Goal: Transaction & Acquisition: Purchase product/service

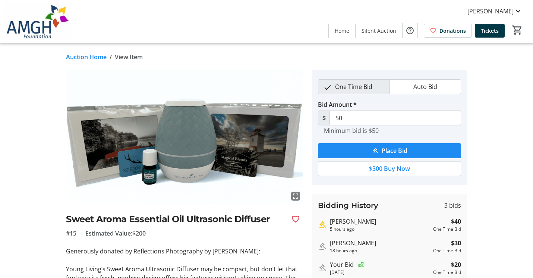
click at [87, 56] on link "Auction Home" at bounding box center [86, 57] width 41 height 9
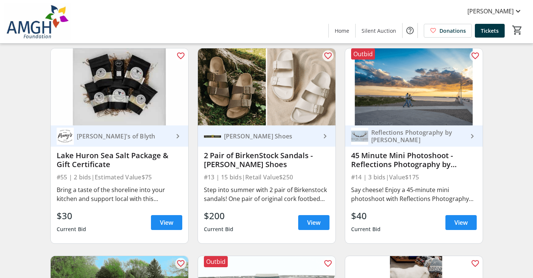
scroll to position [1103, 0]
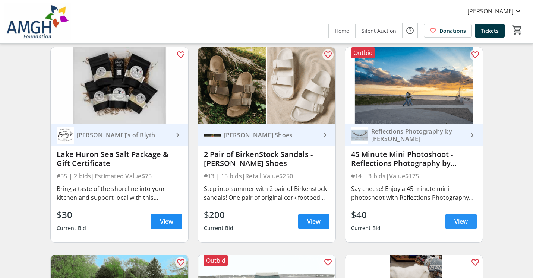
click at [462, 225] on span "View" at bounding box center [460, 221] width 13 height 9
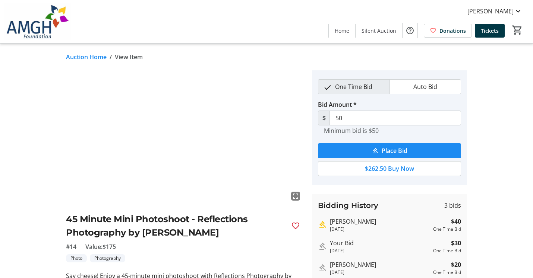
click at [490, 148] on div "fullscreen 45 Minute Mini Photoshoot - Reflections Photography by [PERSON_NAME]…" at bounding box center [266, 202] width 492 height 265
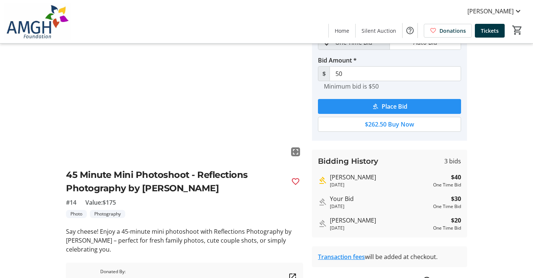
scroll to position [41, 0]
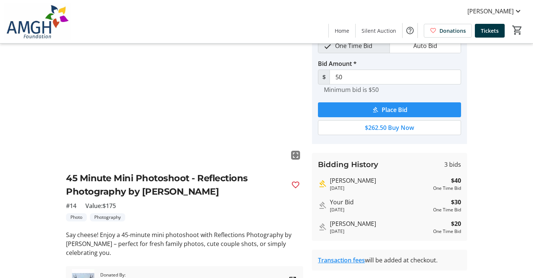
click at [376, 111] on mat-icon "submit" at bounding box center [375, 110] width 7 height 7
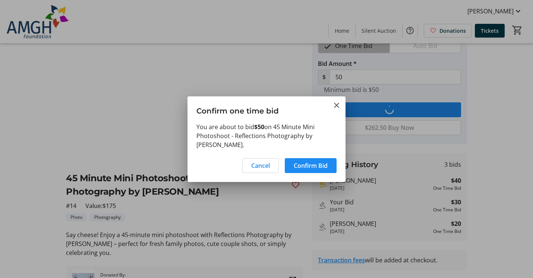
scroll to position [0, 0]
click at [312, 164] on span "Confirm Bid" at bounding box center [311, 165] width 34 height 9
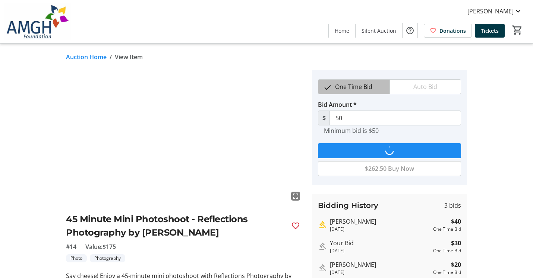
scroll to position [41, 0]
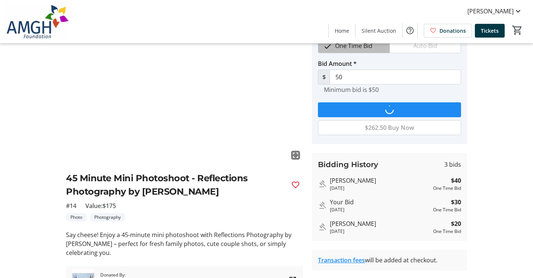
type input "60"
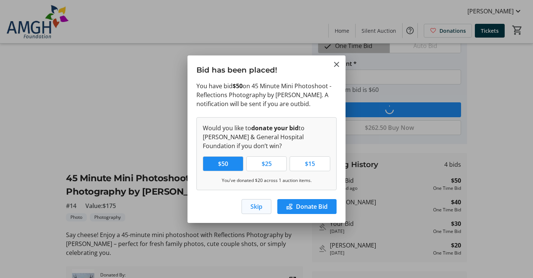
click at [256, 206] on span "Skip" at bounding box center [256, 206] width 12 height 9
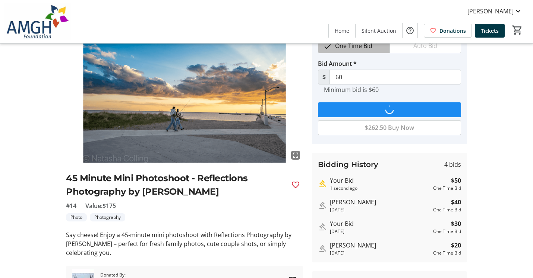
scroll to position [41, 0]
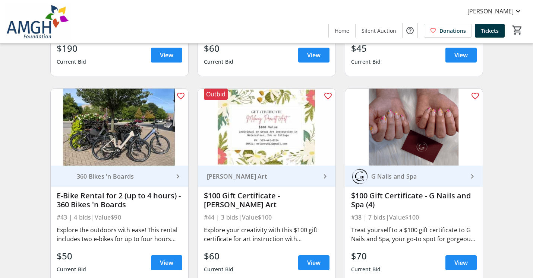
scroll to position [2937, 0]
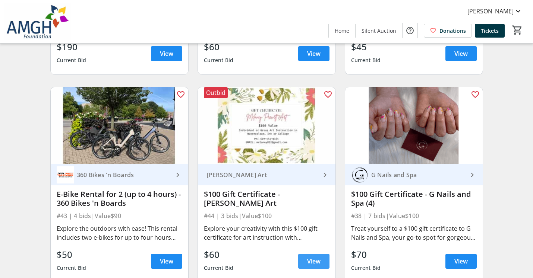
click at [308, 260] on span "View" at bounding box center [313, 261] width 13 height 9
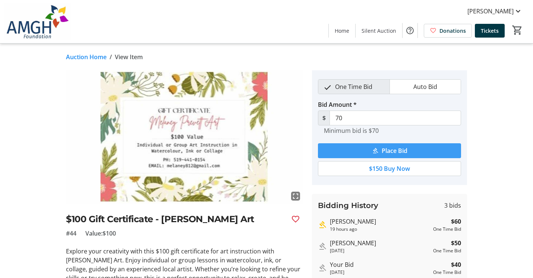
click at [369, 152] on span "submit" at bounding box center [389, 151] width 143 height 18
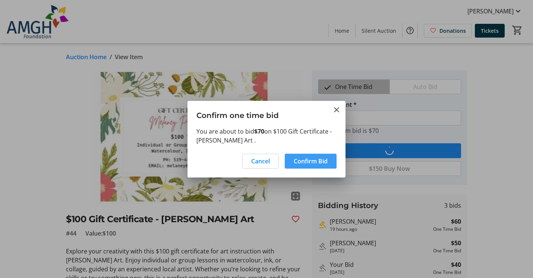
click at [297, 165] on span "Confirm Bid" at bounding box center [311, 161] width 34 height 9
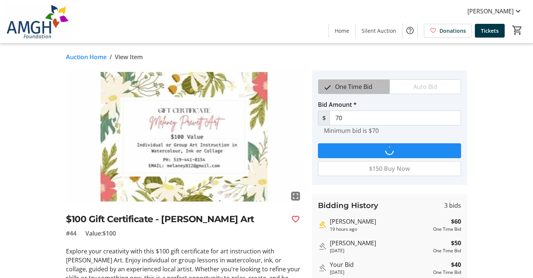
type input "80"
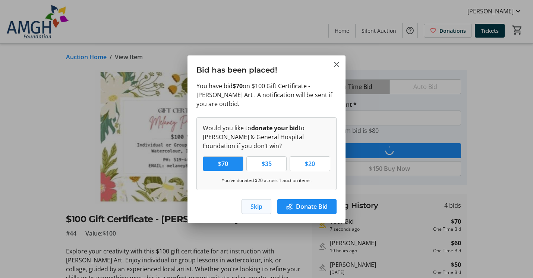
click at [260, 206] on span "Skip" at bounding box center [256, 206] width 12 height 9
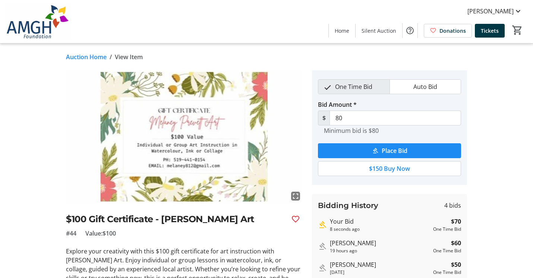
click at [500, 203] on div "fullscreen $100 Gift Certificate - [PERSON_NAME] Art #44 Value: $100 Explore yo…" at bounding box center [266, 210] width 492 height 281
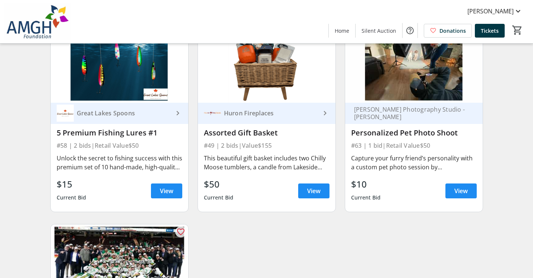
scroll to position [3816, 0]
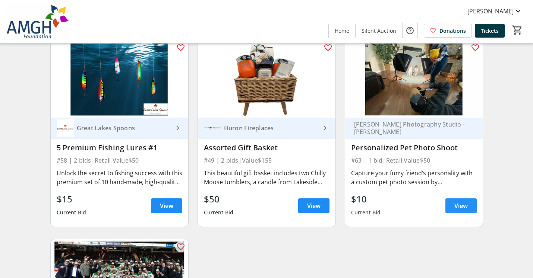
click at [455, 203] on span "View" at bounding box center [460, 206] width 13 height 9
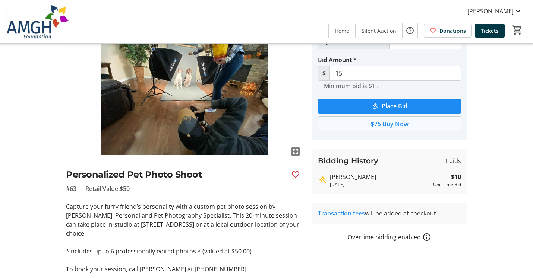
scroll to position [30, 0]
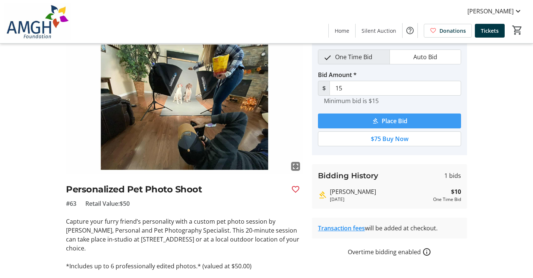
click at [351, 119] on span "submit" at bounding box center [389, 121] width 143 height 18
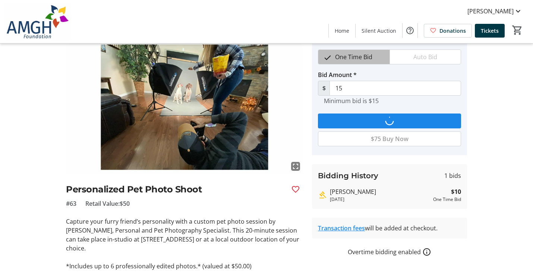
scroll to position [0, 0]
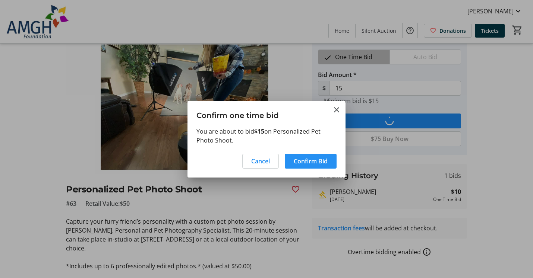
click at [306, 161] on span "Confirm Bid" at bounding box center [311, 161] width 34 height 9
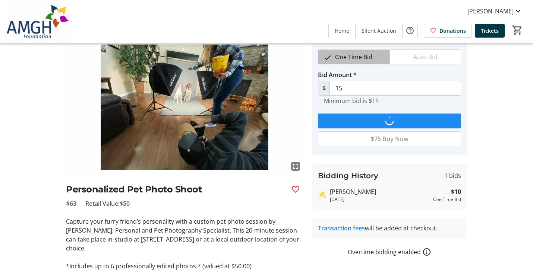
scroll to position [30, 0]
type input "20"
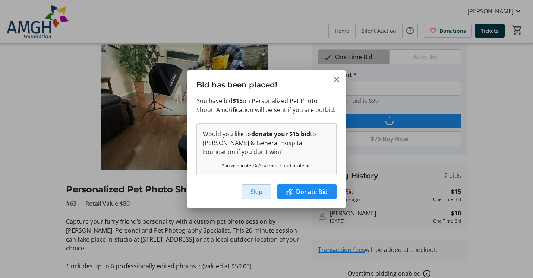
click at [252, 196] on button "Skip" at bounding box center [256, 191] width 30 height 15
